Goal: Task Accomplishment & Management: Manage account settings

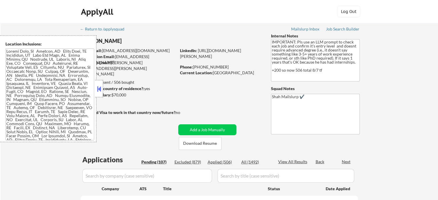
select select ""pending""
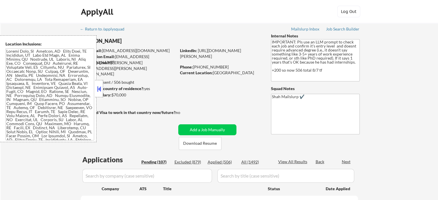
select select ""pending""
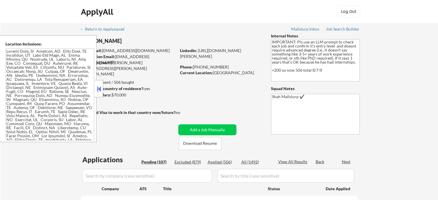
select select ""pending""
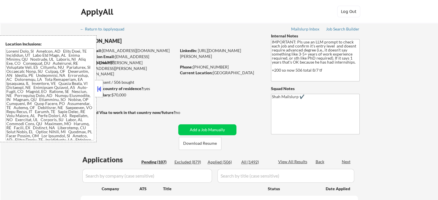
select select ""pending""
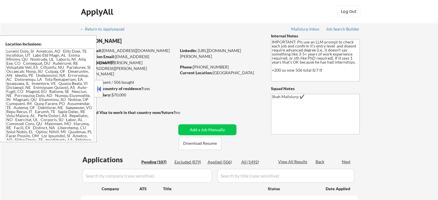
select select ""pending""
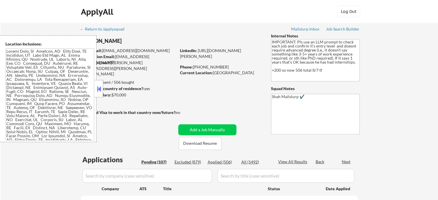
select select ""pending""
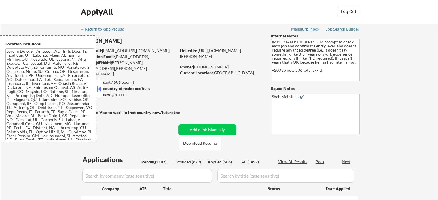
select select ""pending""
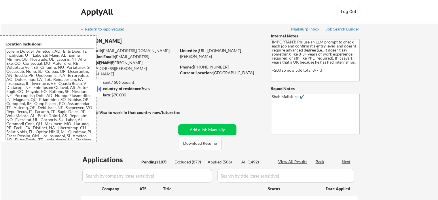
select select ""pending""
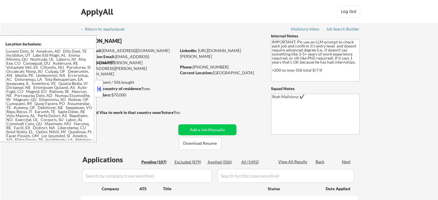
select select ""pending""
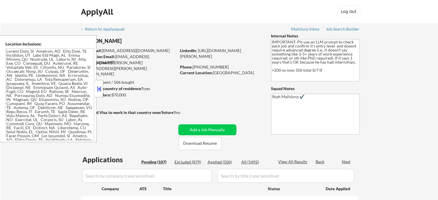
select select ""pending""
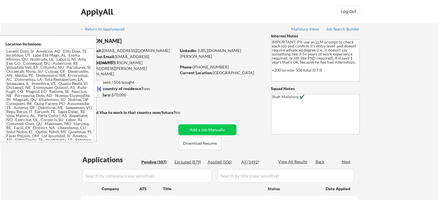
select select ""pending""
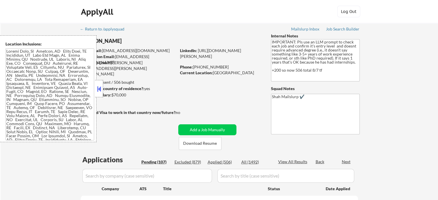
select select ""pending""
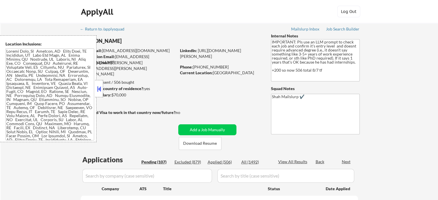
select select ""pending""
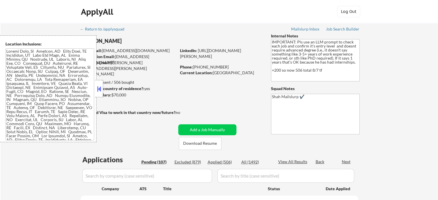
select select ""pending""
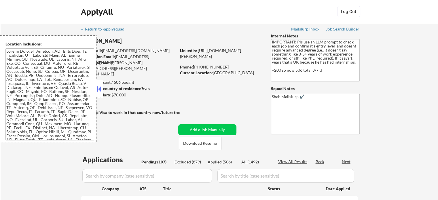
select select ""pending""
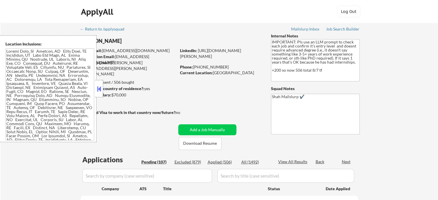
select select ""pending""
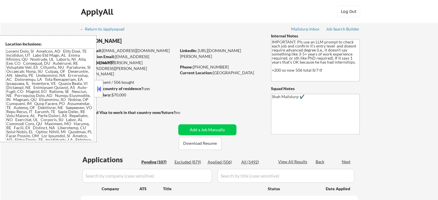
select select ""pending""
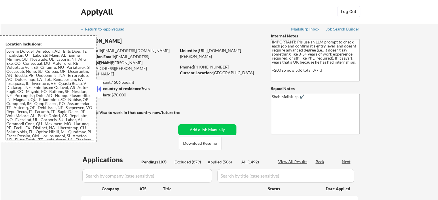
select select ""pending""
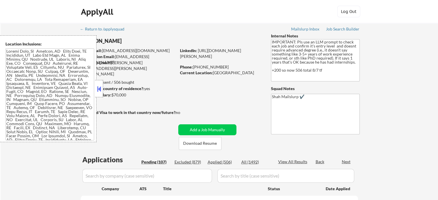
select select ""pending""
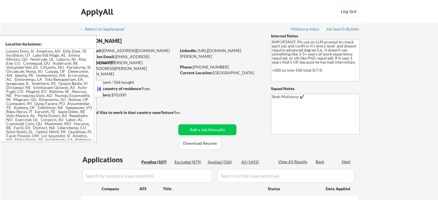
select select ""pending""
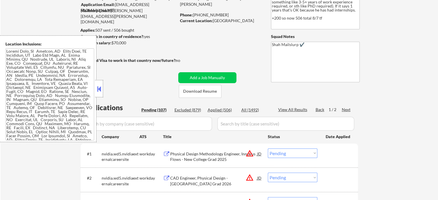
scroll to position [55, 0]
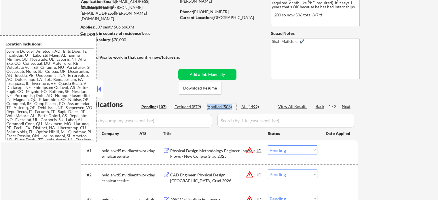
drag, startPoint x: 234, startPoint y: 107, endPoint x: 207, endPoint y: 107, distance: 27.1
click at [207, 107] on div "Pending (107) Excluded (879) Applied (506) All (1492)" at bounding box center [205, 107] width 129 height 6
select select ""PLACEHOLDER_1427118222253""
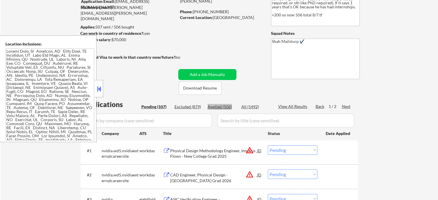
select select ""PLACEHOLDER_1427118222253""
select select ""pending""
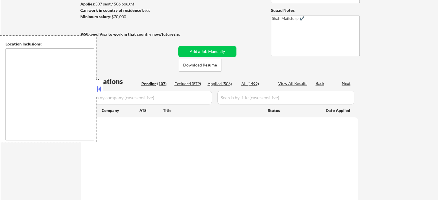
type textarea "[GEOGRAPHIC_DATA], [GEOGRAPHIC_DATA] [GEOGRAPHIC_DATA], [GEOGRAPHIC_DATA] [GEOG…"
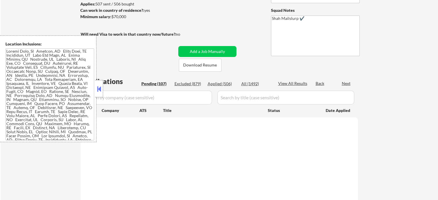
scroll to position [55, 0]
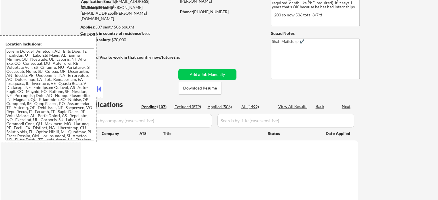
select select ""pending""
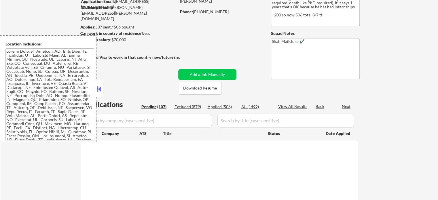
select select ""pending""
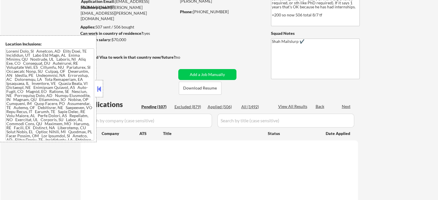
select select ""pending""
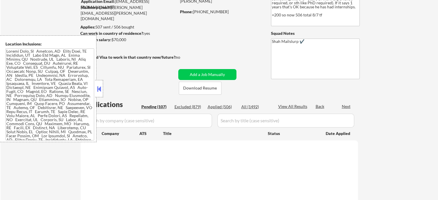
select select ""pending""
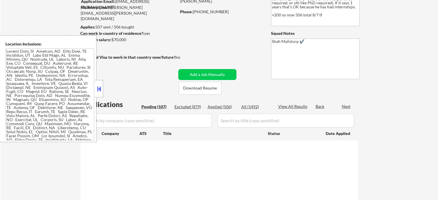
select select ""pending""
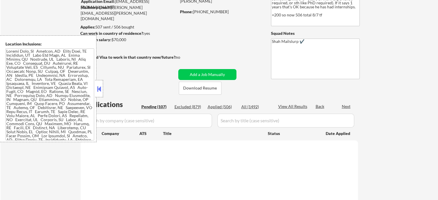
select select ""pending""
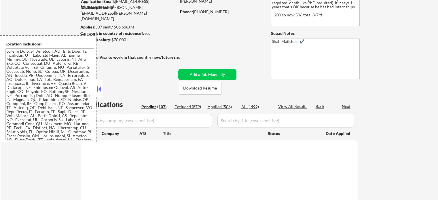
select select ""pending""
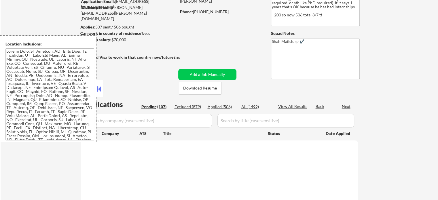
select select ""pending""
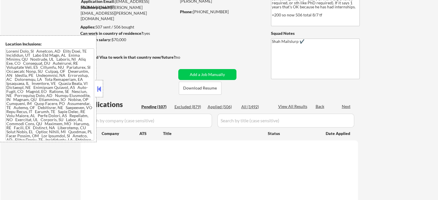
select select ""pending""
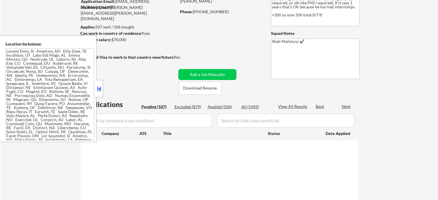
select select ""pending""
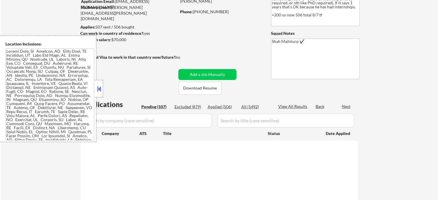
select select ""pending""
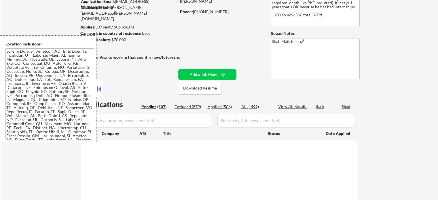
select select ""pending""
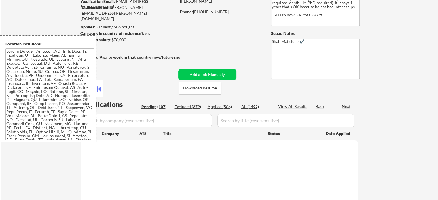
select select ""pending""
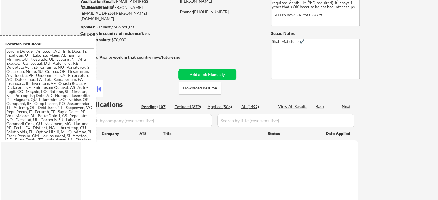
select select ""pending""
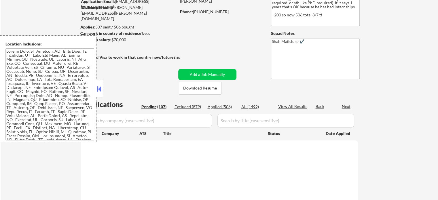
select select ""pending""
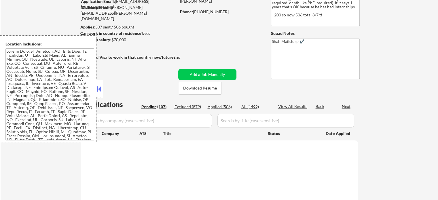
select select ""pending""
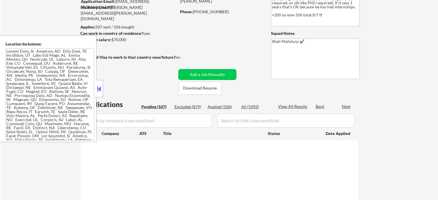
select select ""pending""
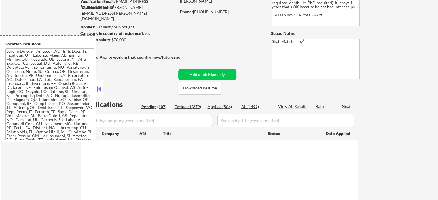
select select ""pending""
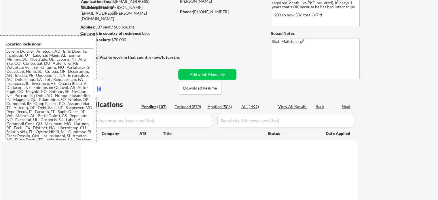
select select ""pending""
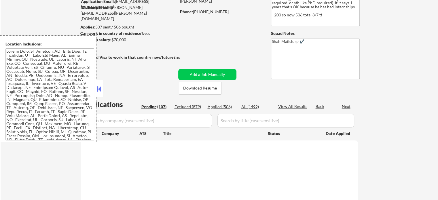
select select ""pending""
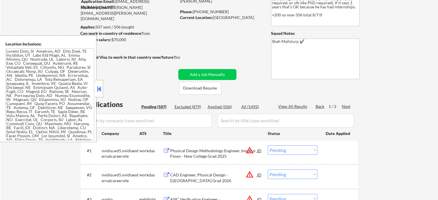
scroll to position [42, 0]
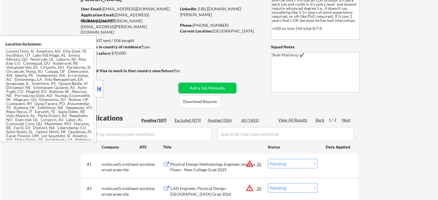
select select ""pending""
